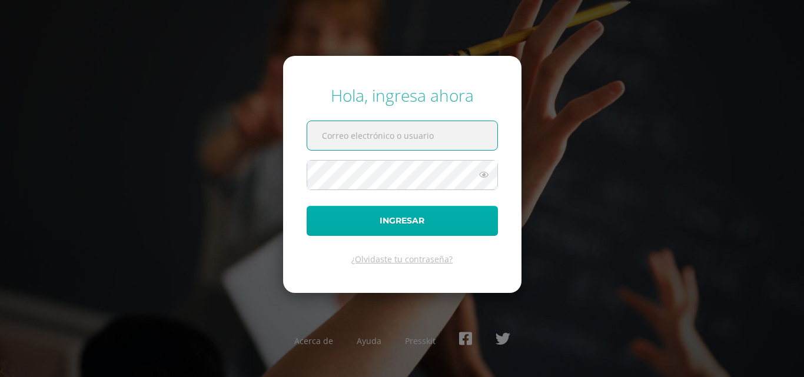
paste input "COS00727@osoriosandoval.edu.gt"
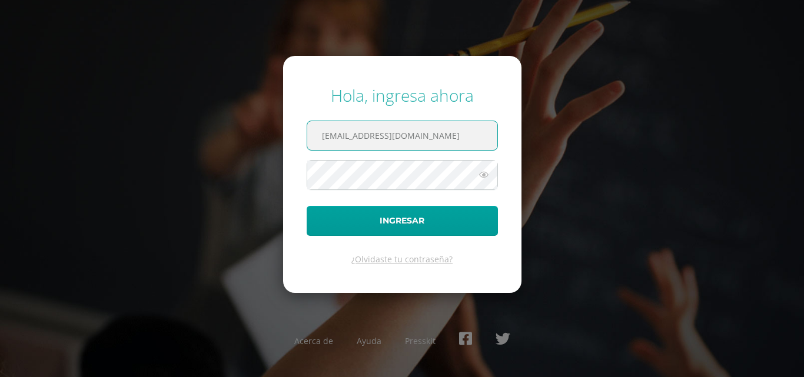
type input "COS00727@osoriosandoval.edu.gt"
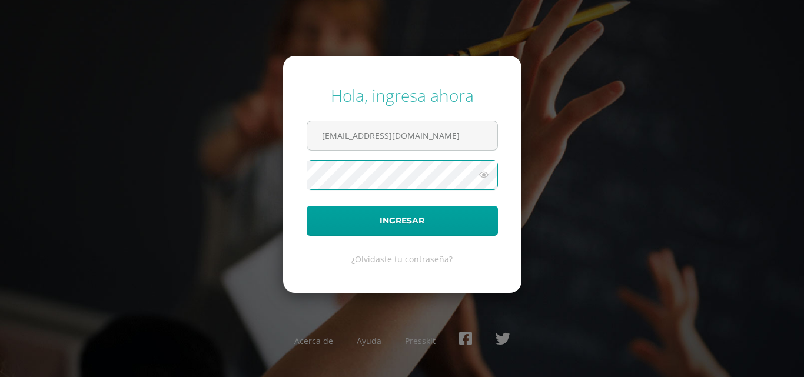
click at [307, 206] on button "Ingresar" at bounding box center [402, 221] width 191 height 30
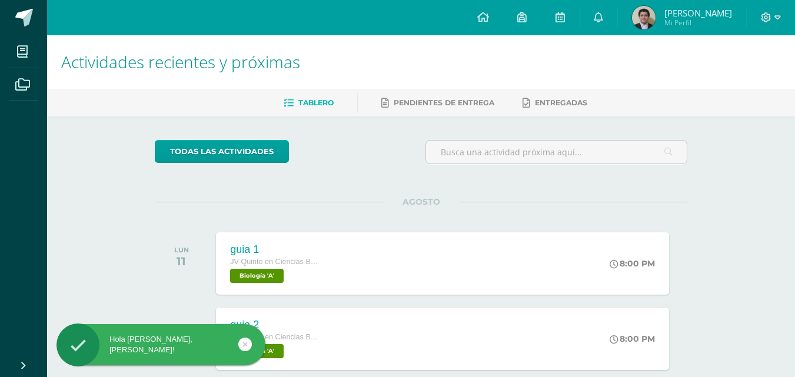
click at [244, 339] on icon at bounding box center [245, 345] width 5 height 14
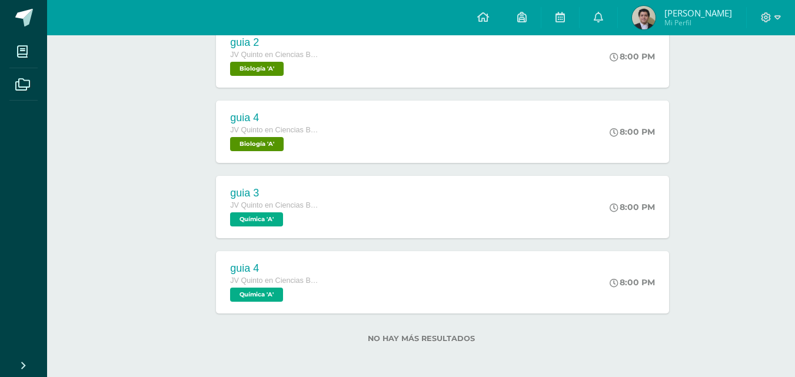
scroll to position [286, 0]
